Goal: Book appointment/travel/reservation

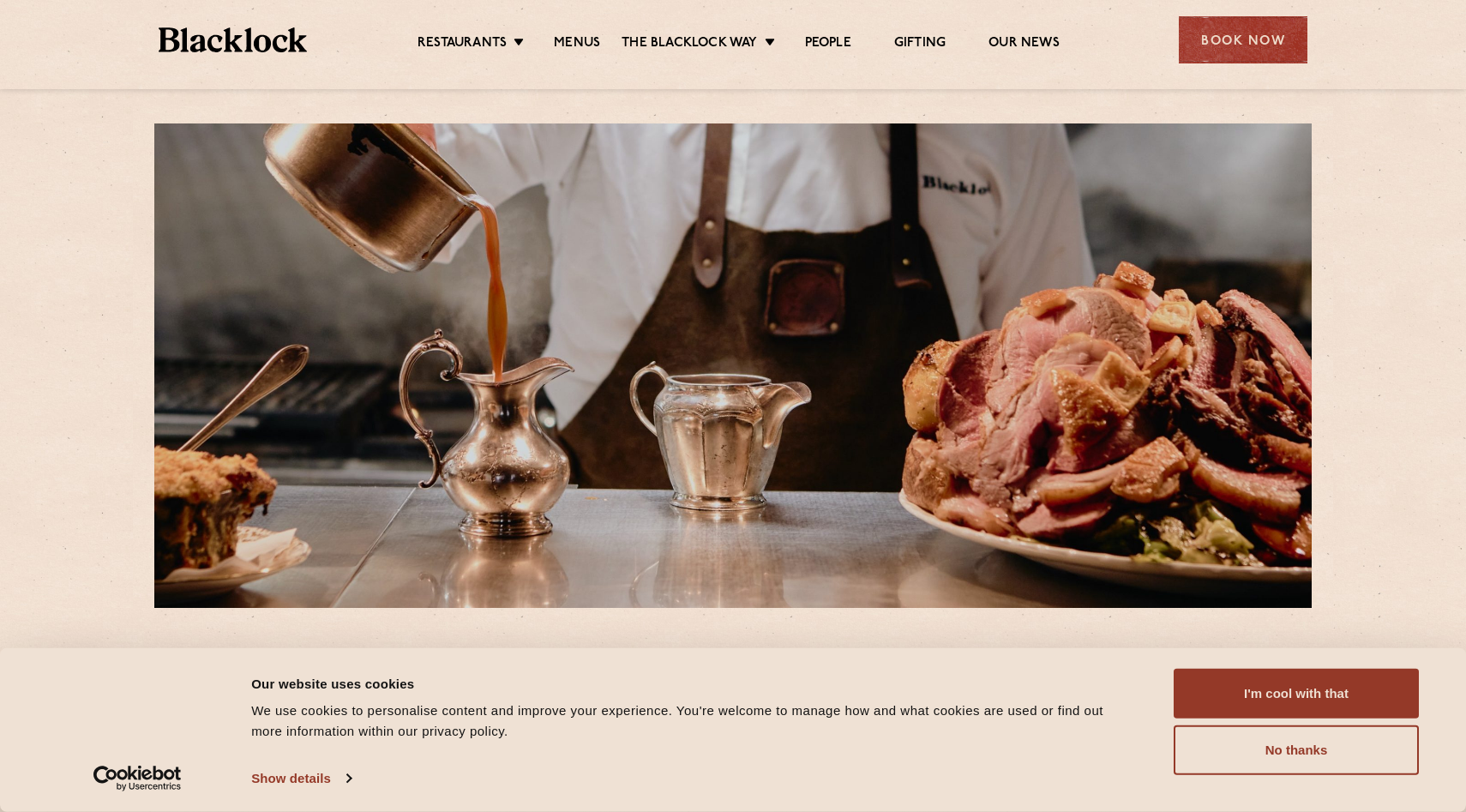
scroll to position [16, 0]
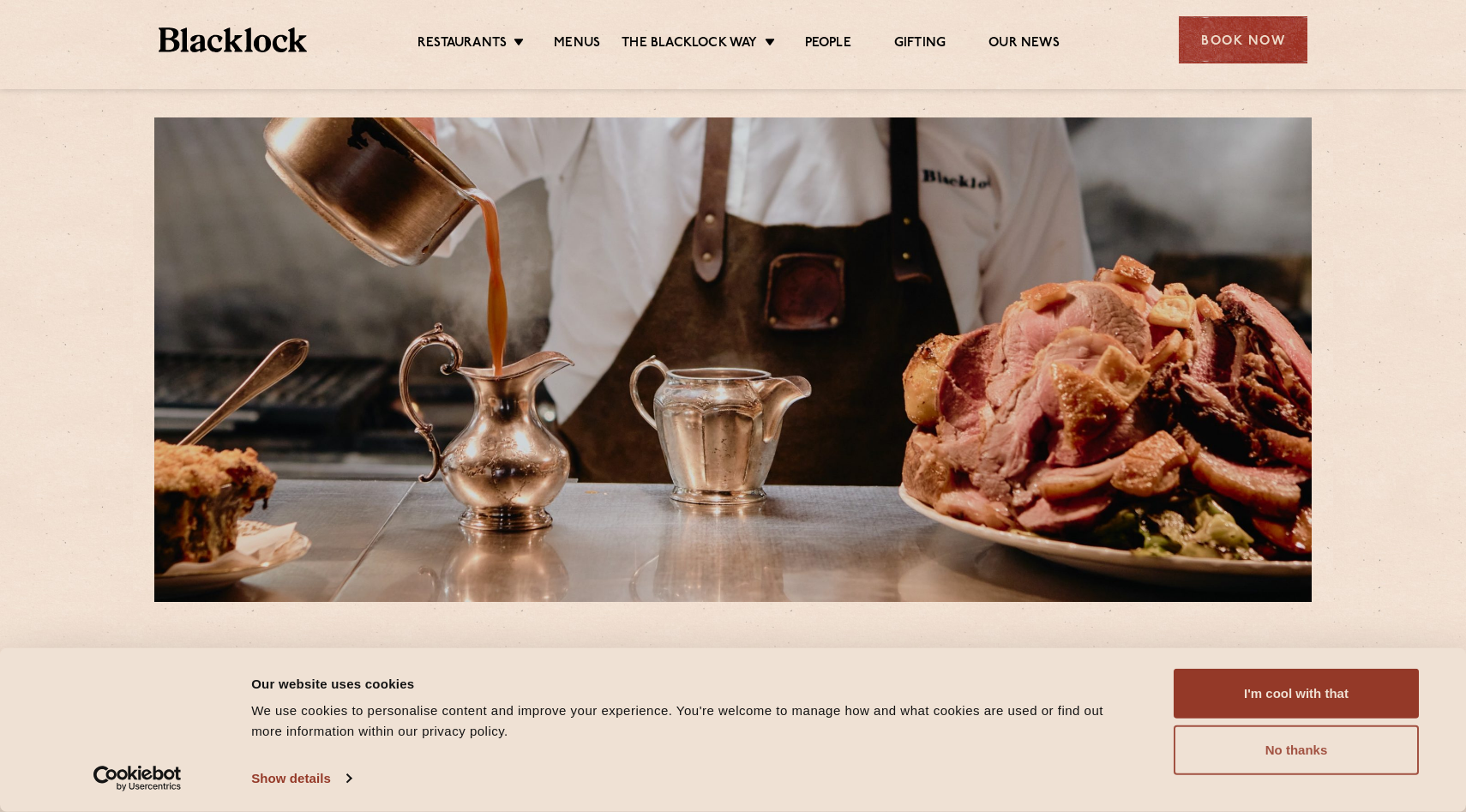
click at [1298, 754] on button "No thanks" at bounding box center [1297, 750] width 245 height 49
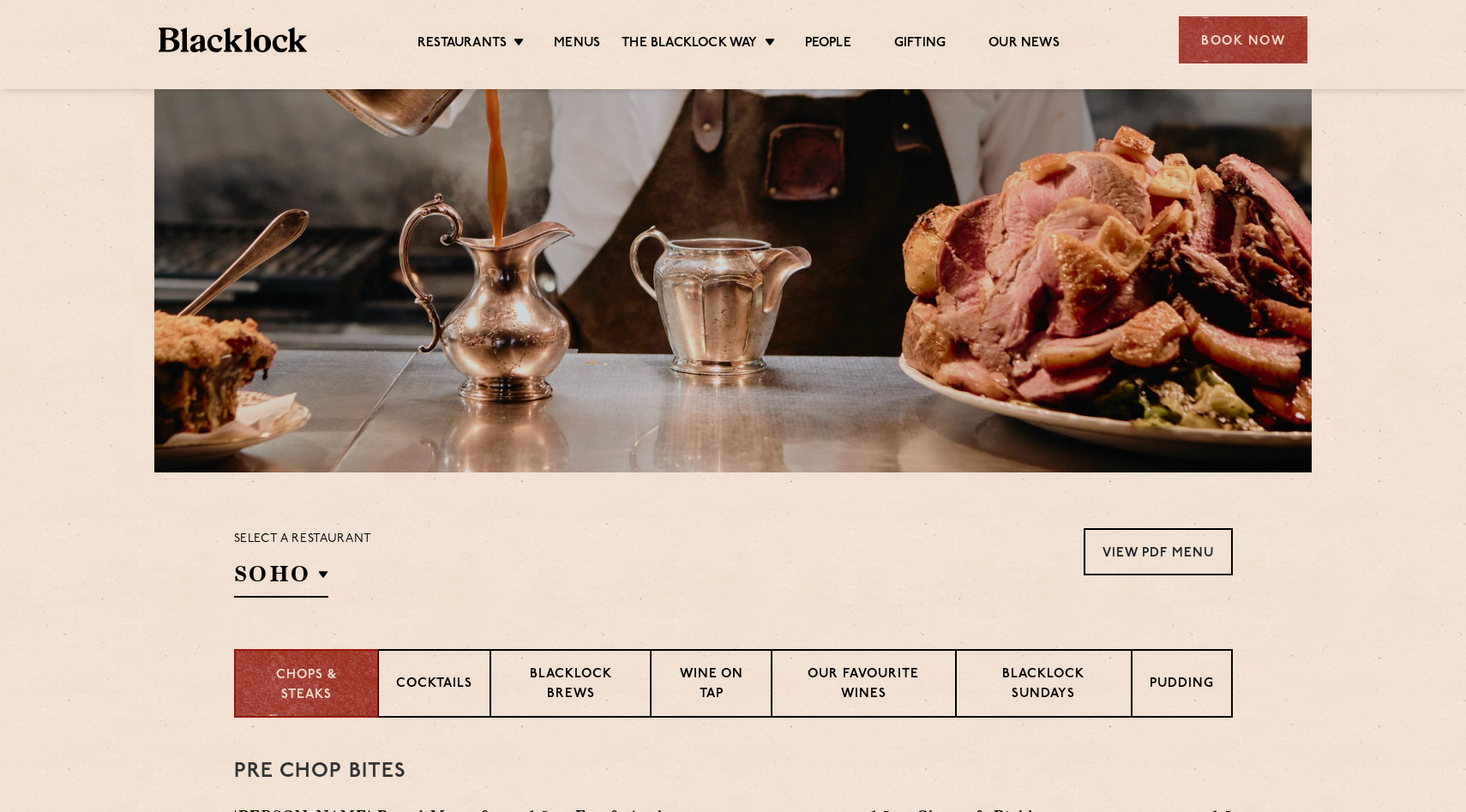
scroll to position [392, 0]
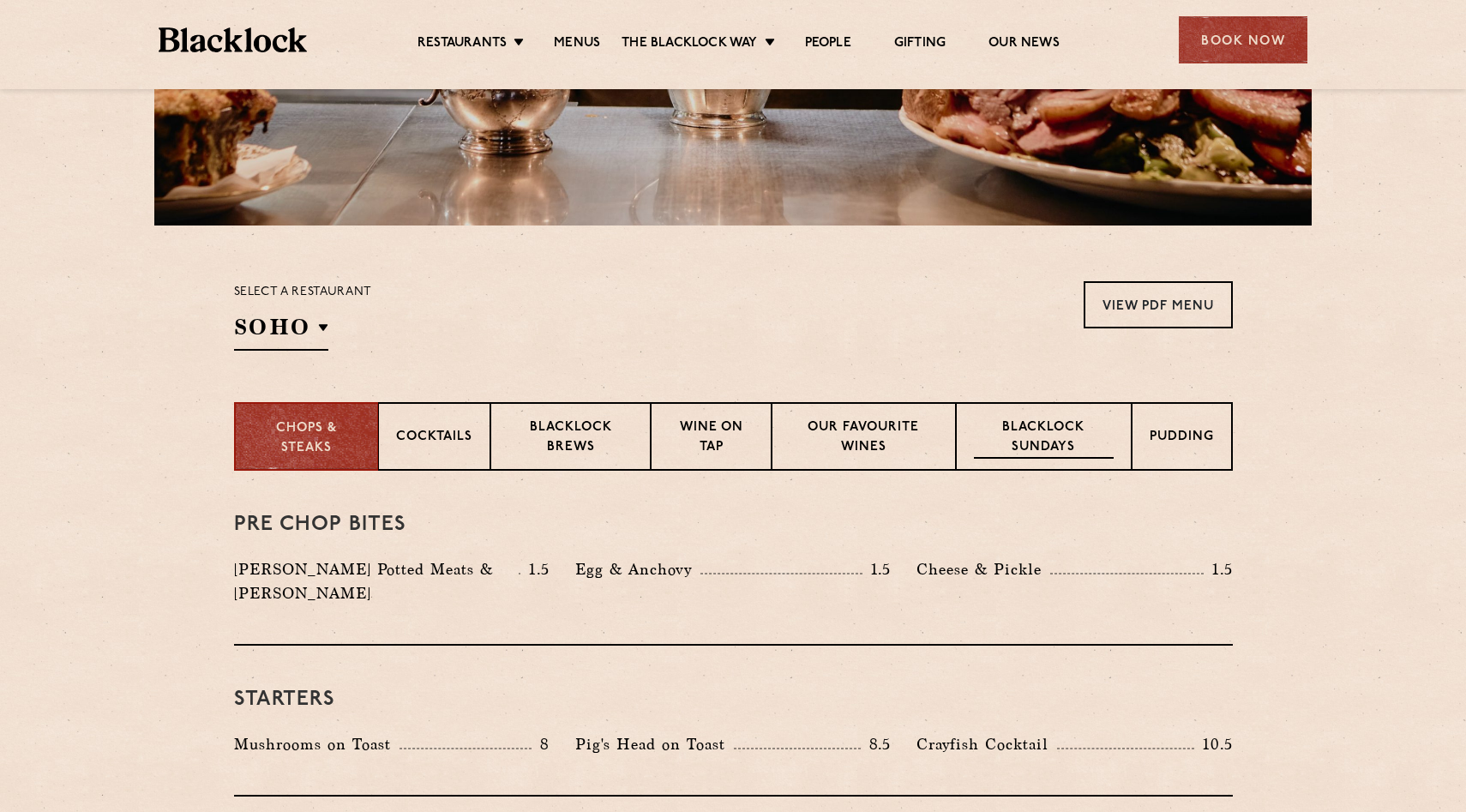
click at [1026, 453] on p "Blacklock Sundays" at bounding box center [1044, 438] width 138 height 41
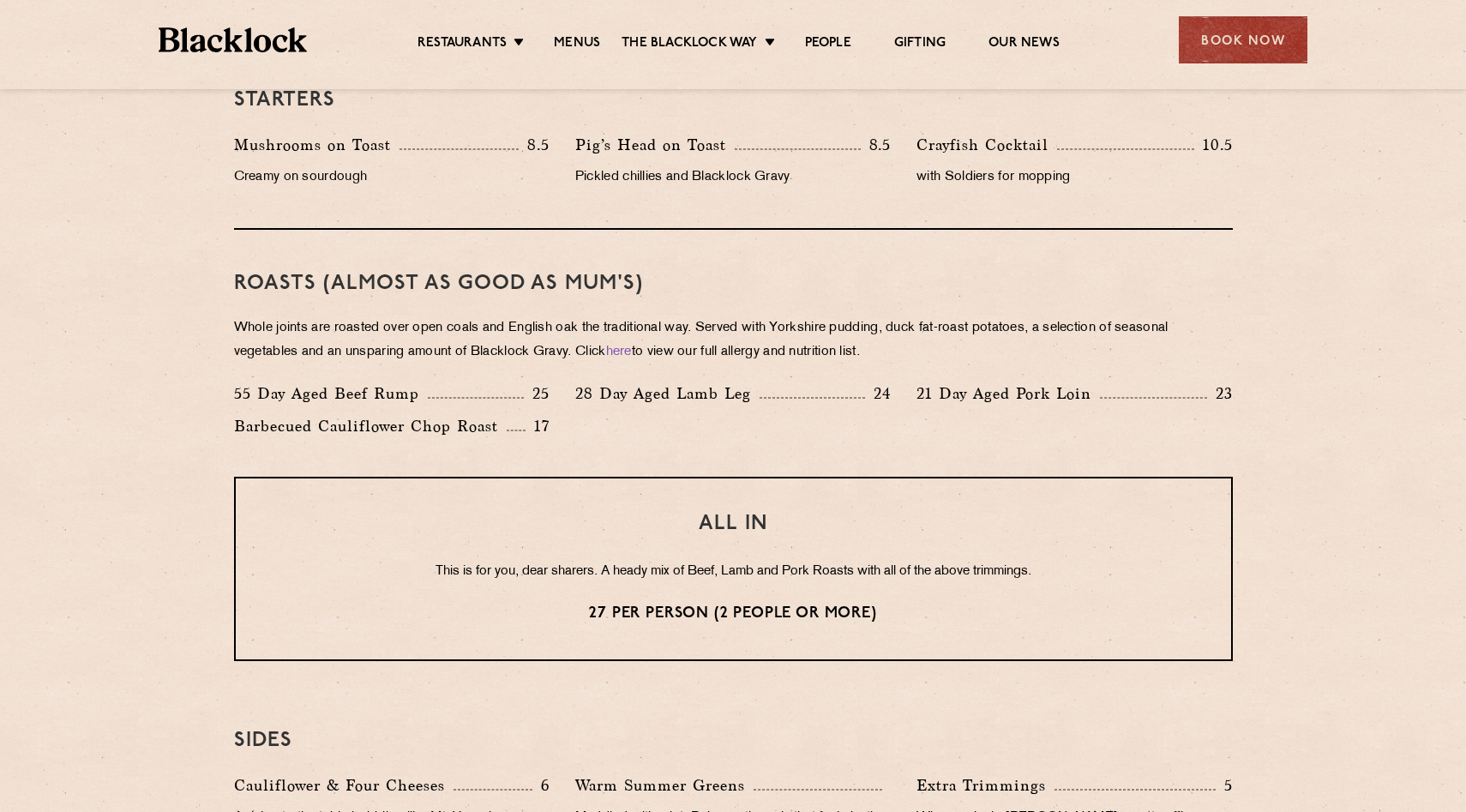
scroll to position [1109, 0]
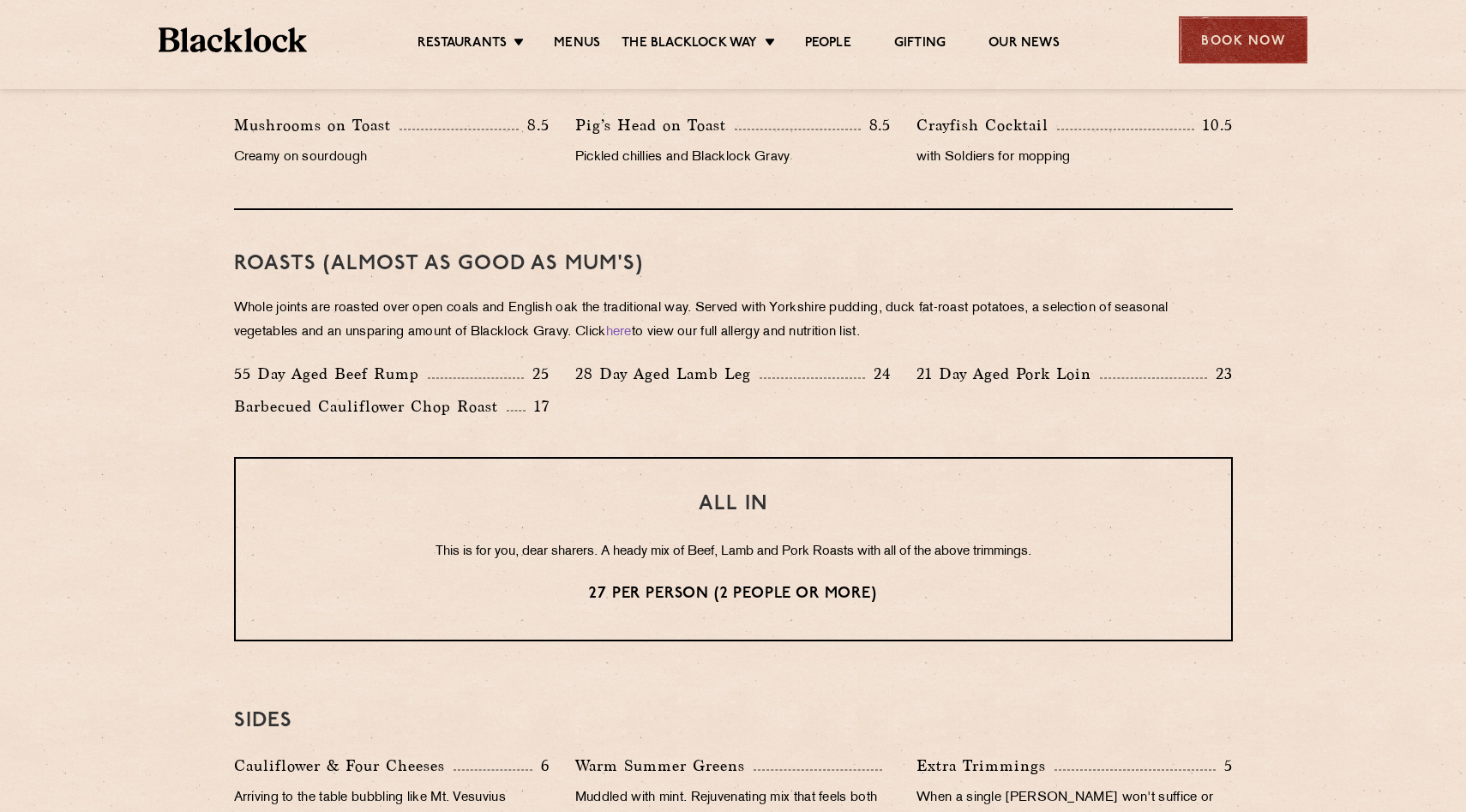
click at [1251, 50] on div "Book Now" at bounding box center [1243, 40] width 129 height 47
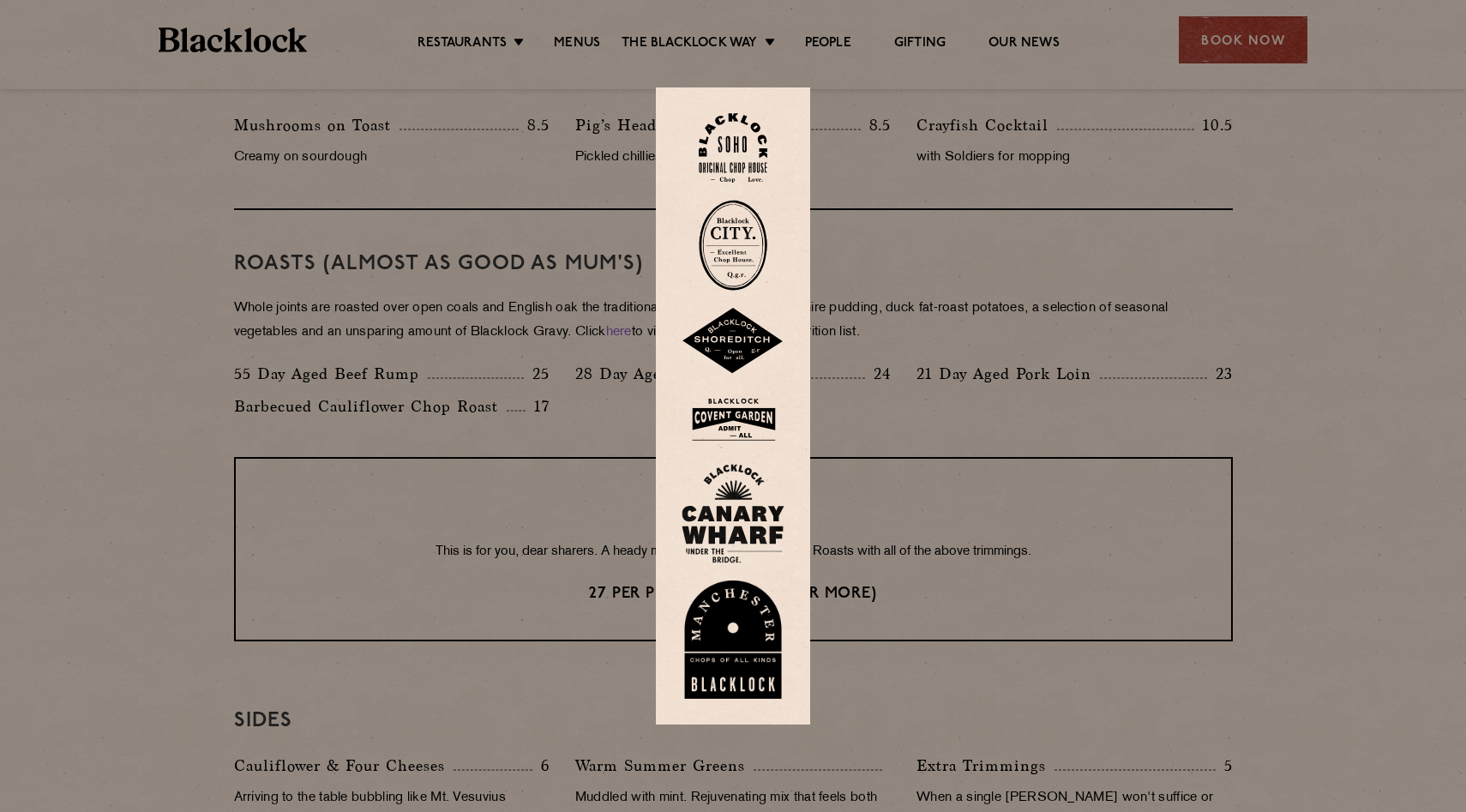
click at [727, 141] on img at bounding box center [732, 147] width 68 height 69
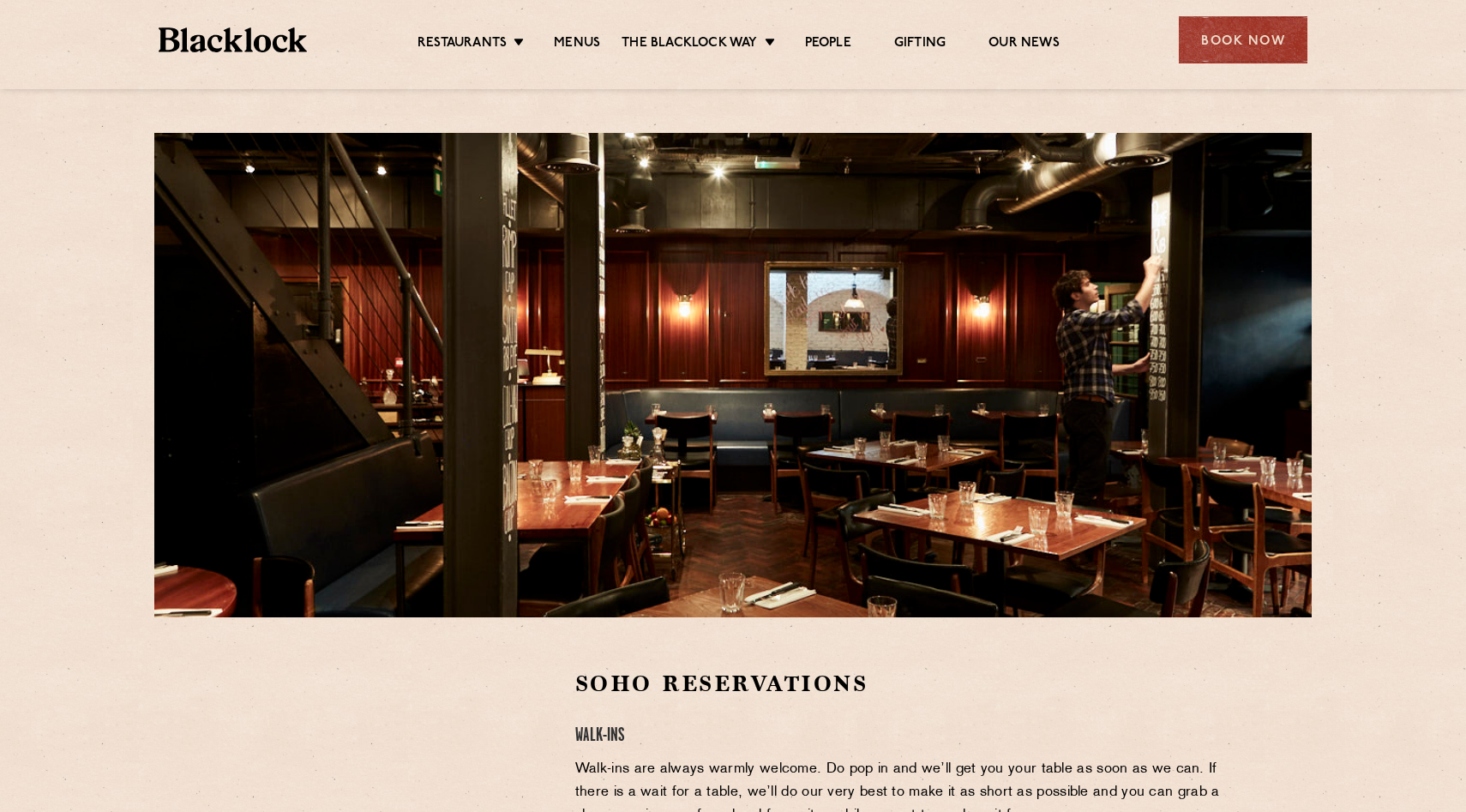
scroll to position [18, 0]
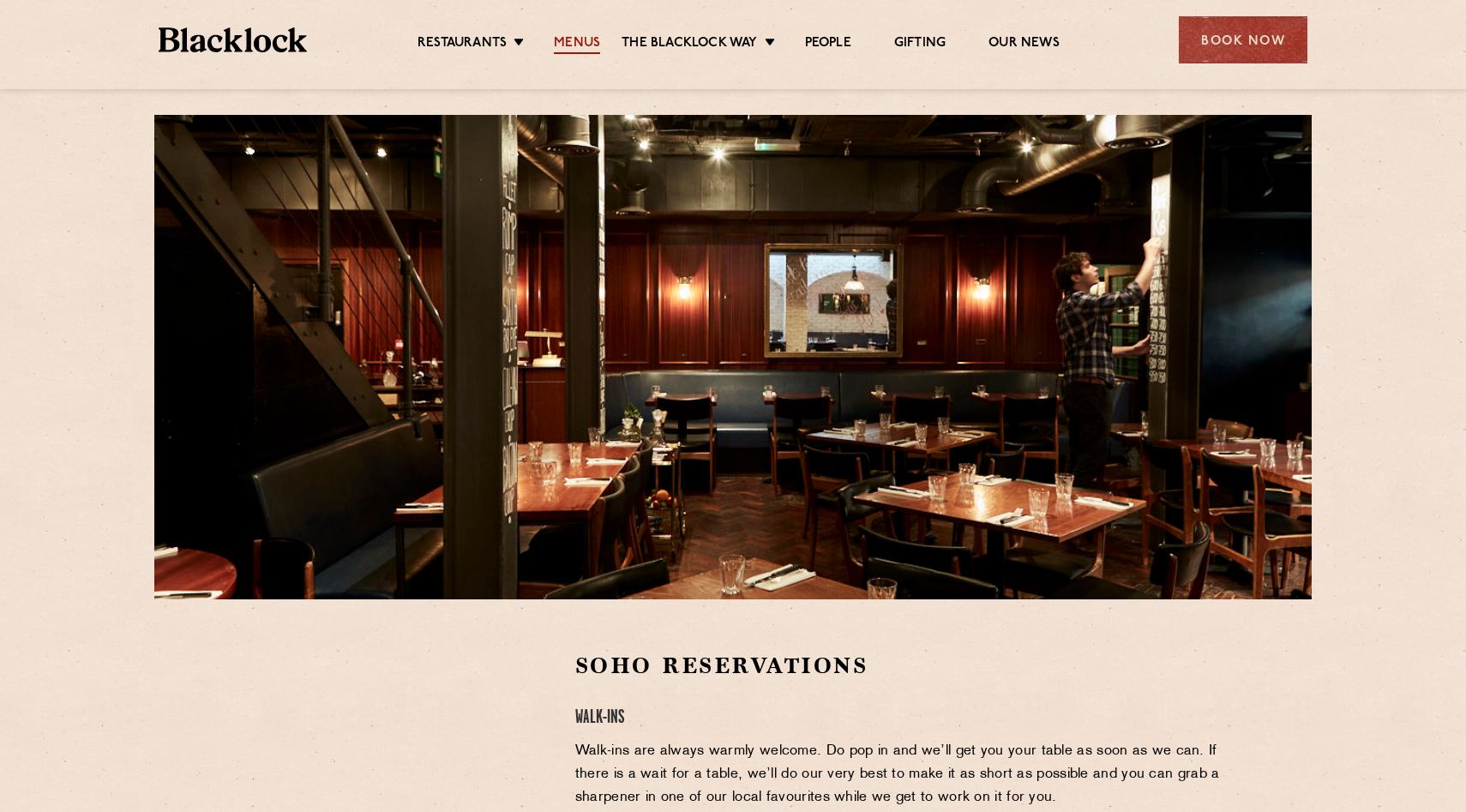
click at [576, 50] on link "Menus" at bounding box center [577, 45] width 46 height 19
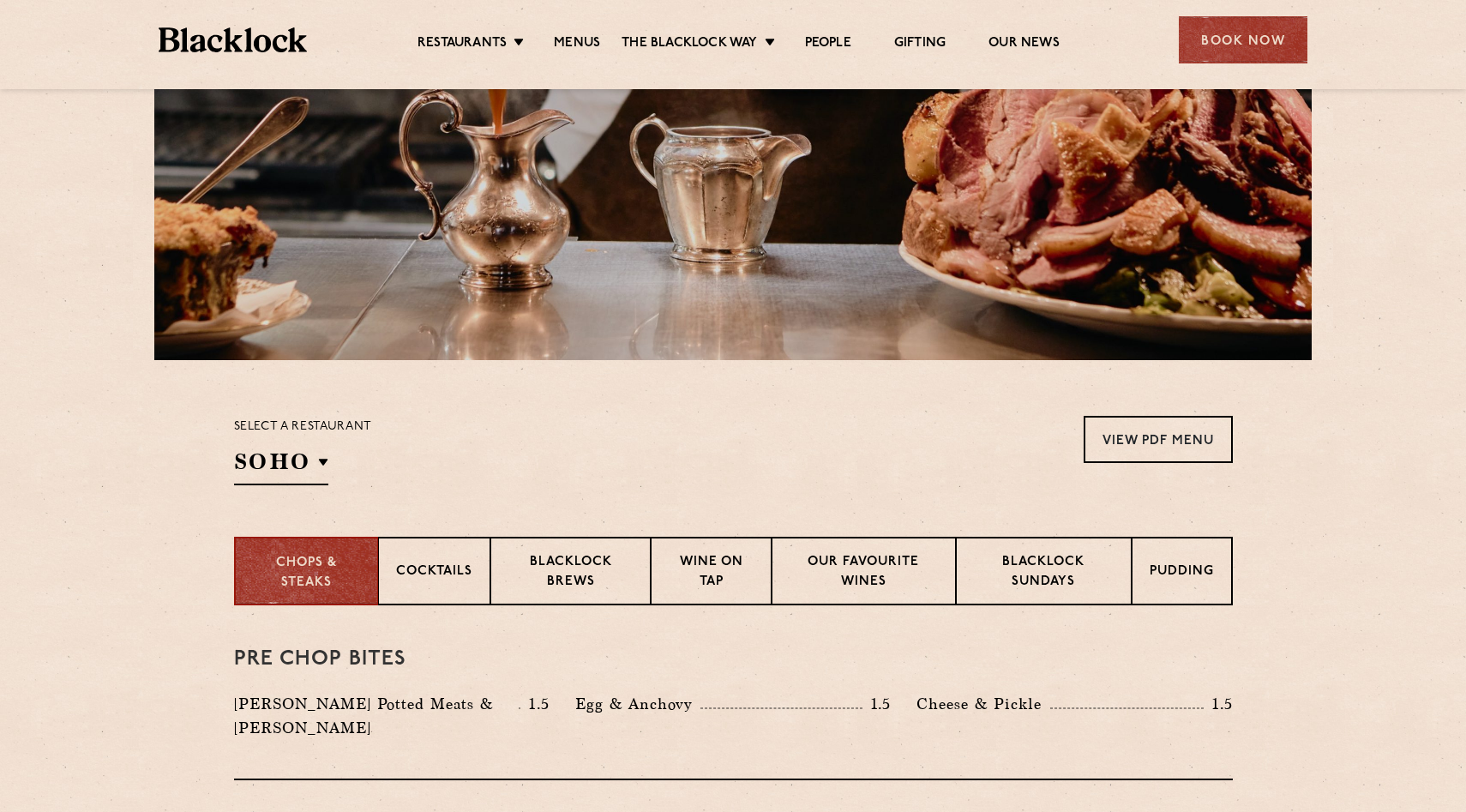
scroll to position [355, 0]
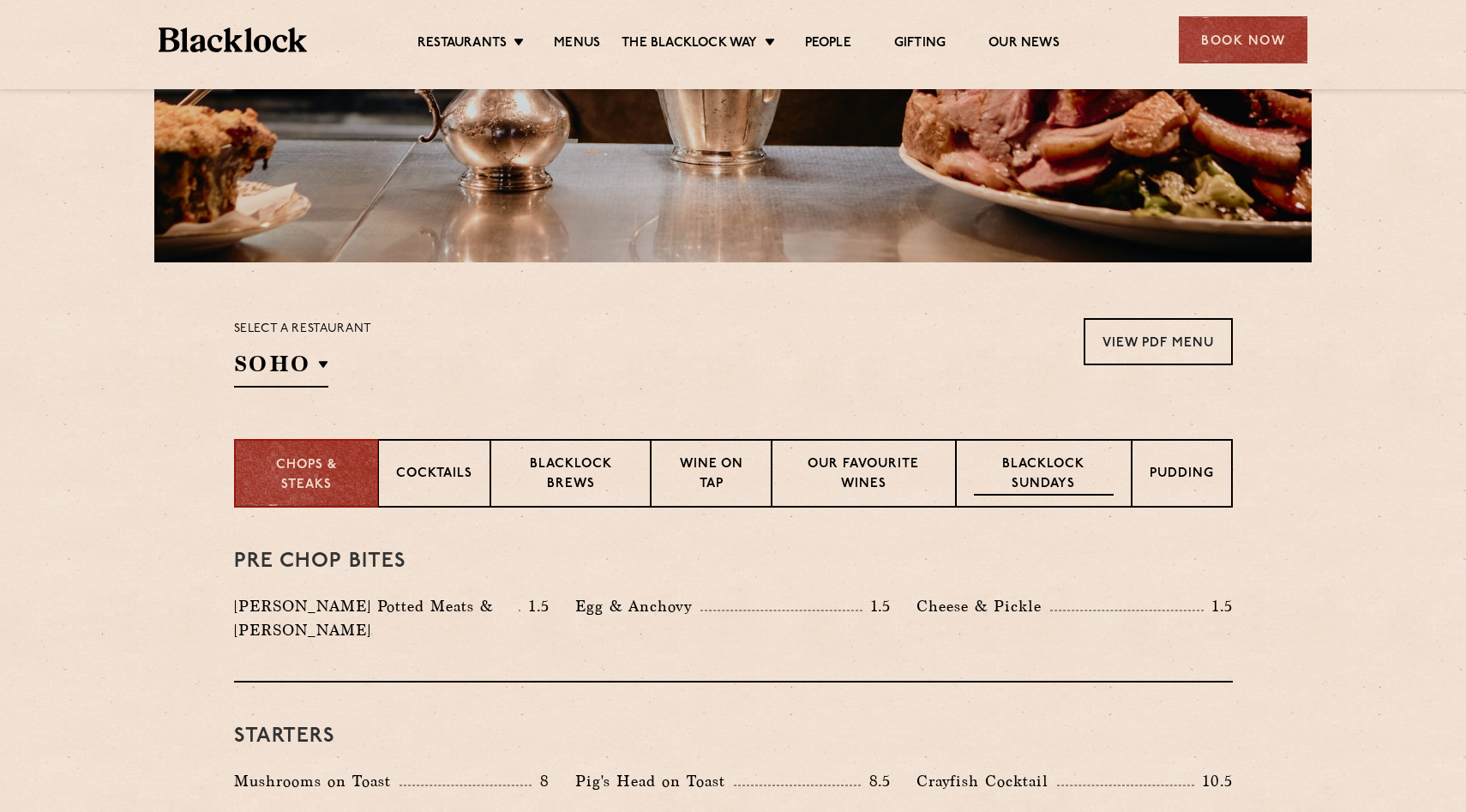
click at [1045, 475] on p "Blacklock Sundays" at bounding box center [1044, 475] width 138 height 41
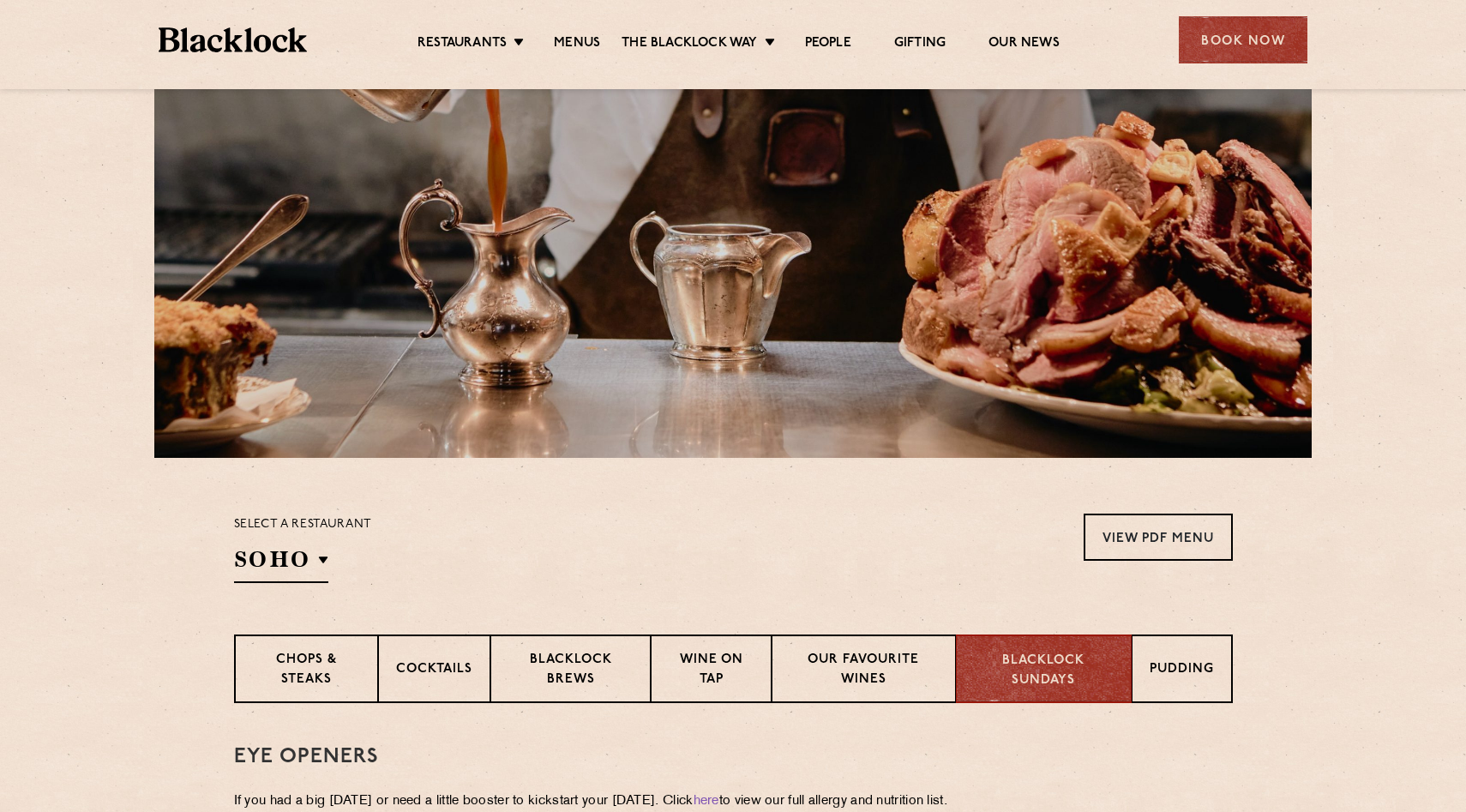
scroll to position [0, 0]
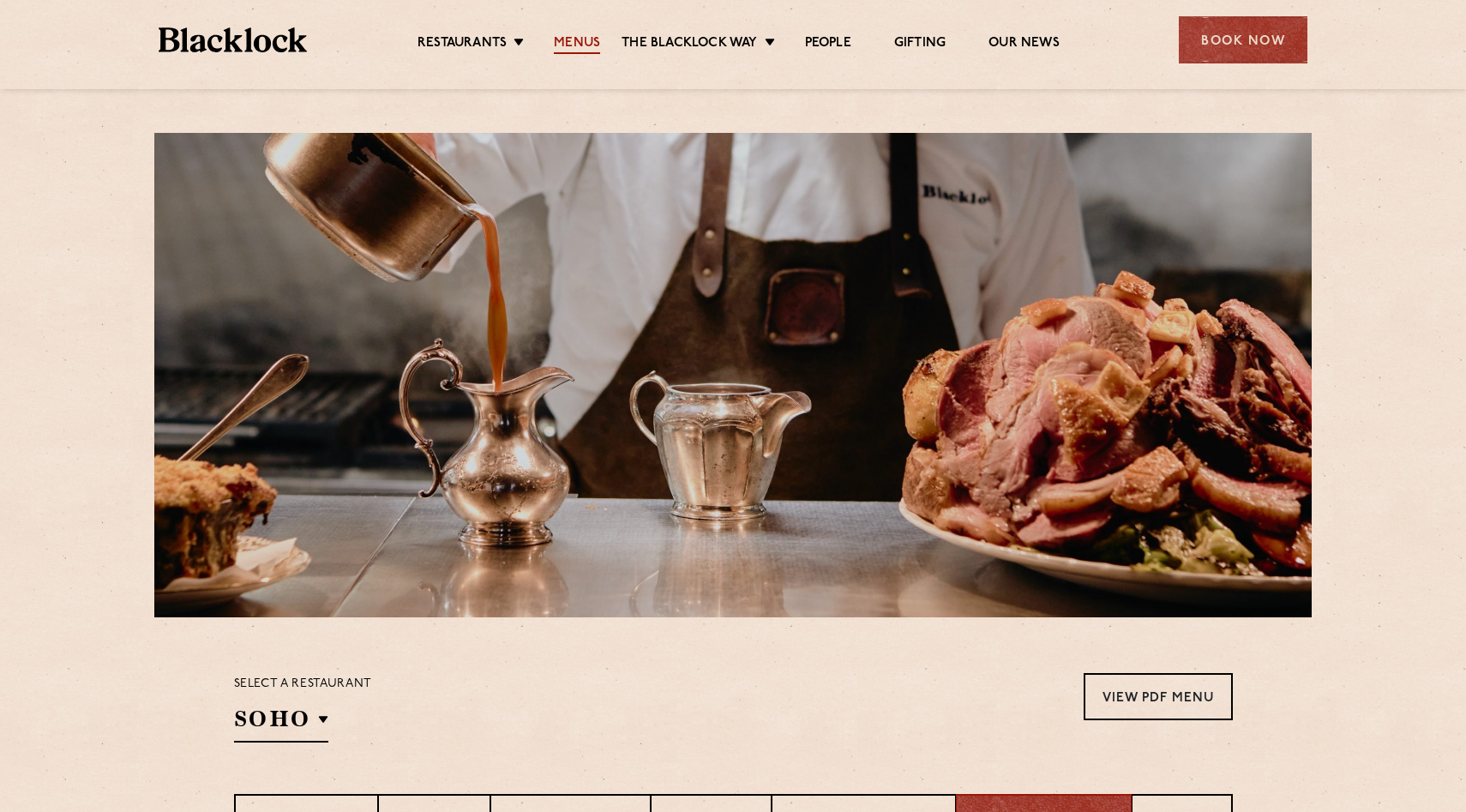
click at [578, 42] on link "Menus" at bounding box center [577, 45] width 46 height 19
